Goal: Navigation & Orientation: Understand site structure

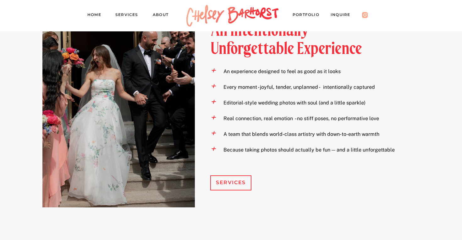
scroll to position [699, 0]
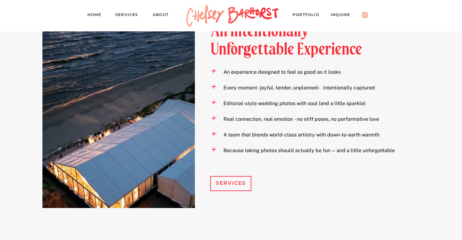
click at [306, 15] on nav "PORTFOLIO" at bounding box center [308, 15] width 33 height 9
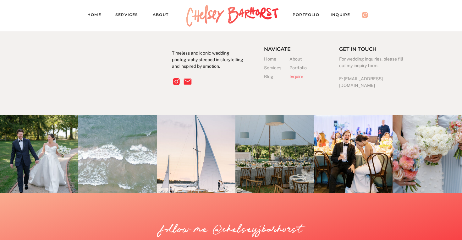
scroll to position [5962, 0]
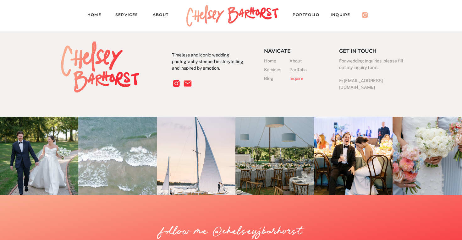
click at [128, 14] on nav "Services" at bounding box center [129, 15] width 28 height 9
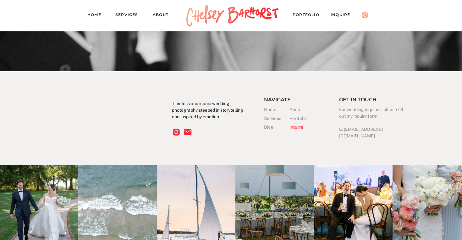
scroll to position [1686, 0]
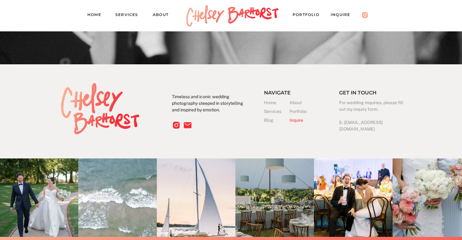
click at [162, 16] on nav "About" at bounding box center [164, 15] width 22 height 9
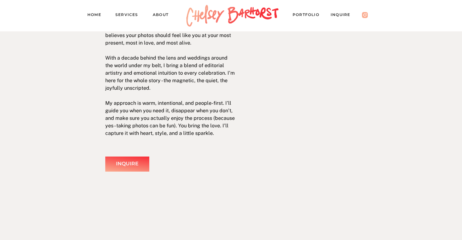
scroll to position [97, 0]
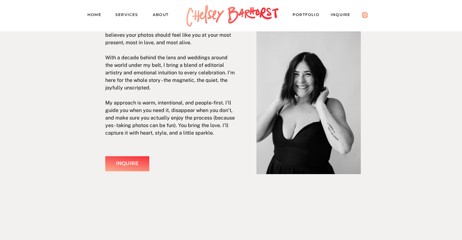
click at [309, 17] on nav "PORTFOLIO" at bounding box center [308, 15] width 33 height 9
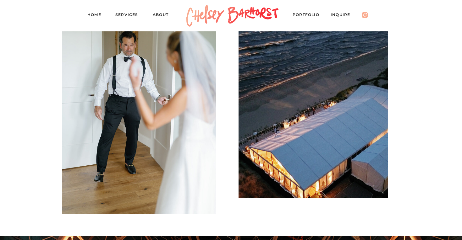
scroll to position [477, 0]
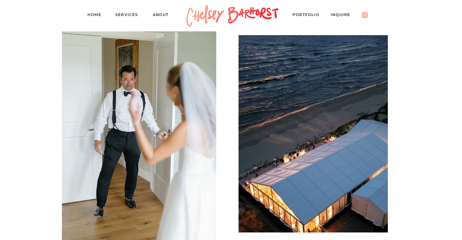
scroll to position [458, 0]
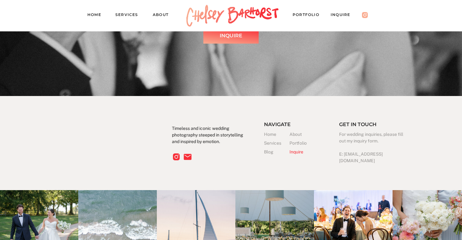
scroll to position [5889, 0]
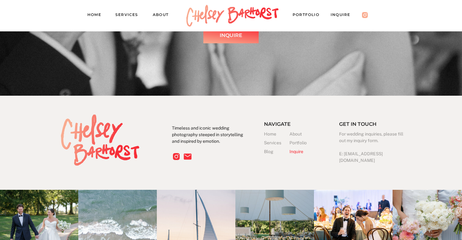
click at [363, 16] on icon at bounding box center [365, 15] width 6 height 6
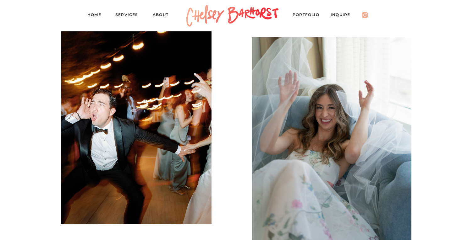
scroll to position [3635, 0]
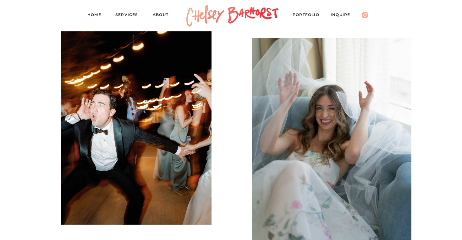
click at [90, 16] on nav "Home" at bounding box center [96, 15] width 19 height 9
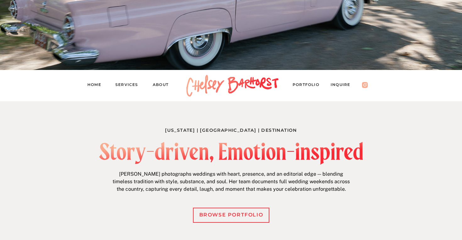
scroll to position [185, 0]
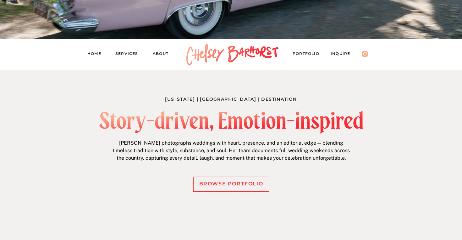
click at [119, 53] on nav "Services" at bounding box center [129, 54] width 28 height 9
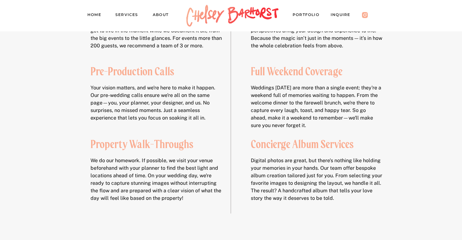
scroll to position [951, 0]
